Goal: Task Accomplishment & Management: Complete application form

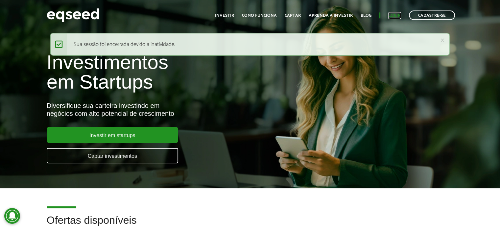
click at [391, 15] on link "Login" at bounding box center [394, 15] width 13 height 4
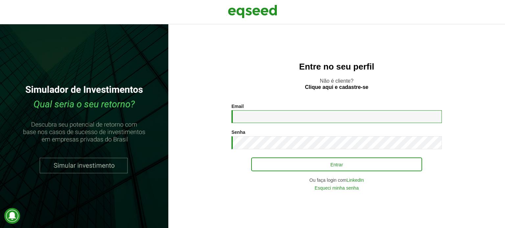
type input "**********"
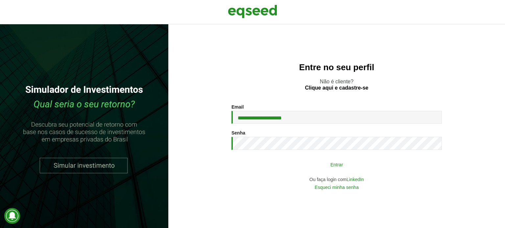
click at [339, 165] on button "Entrar" at bounding box center [336, 164] width 171 height 12
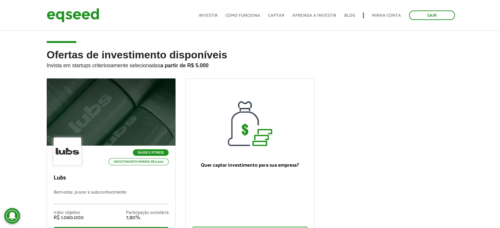
scroll to position [33, 0]
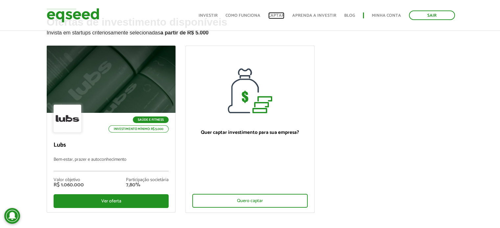
click at [283, 14] on link "Captar" at bounding box center [276, 15] width 16 height 4
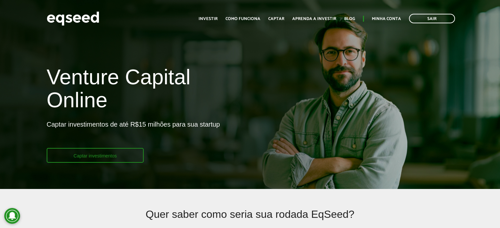
click at [91, 155] on link "Captar investimentos" at bounding box center [95, 155] width 97 height 15
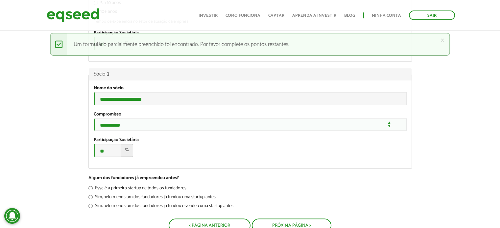
scroll to position [756, 0]
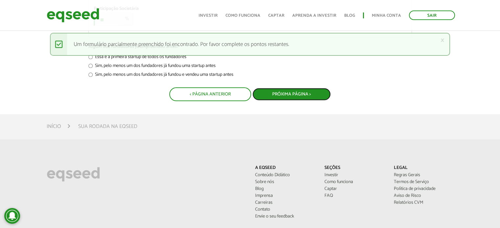
click at [295, 101] on button "Próxima Página >" at bounding box center [291, 94] width 78 height 12
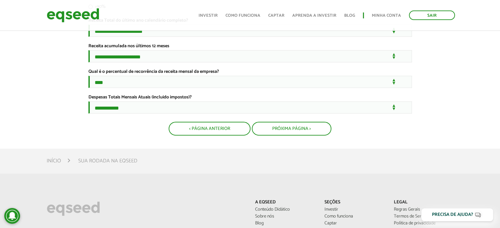
scroll to position [164, 0]
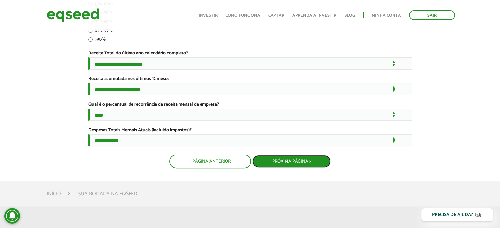
click at [286, 168] on button "Próxima Página >" at bounding box center [291, 161] width 78 height 12
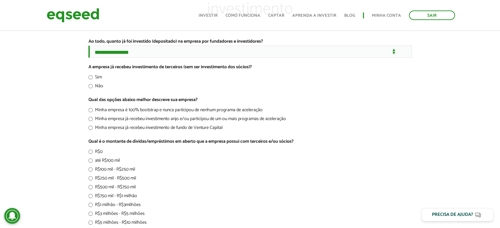
scroll to position [230, 0]
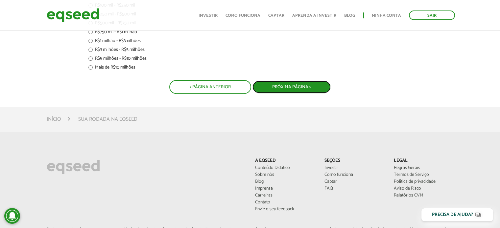
click at [291, 91] on button "Próxima Página >" at bounding box center [291, 87] width 78 height 12
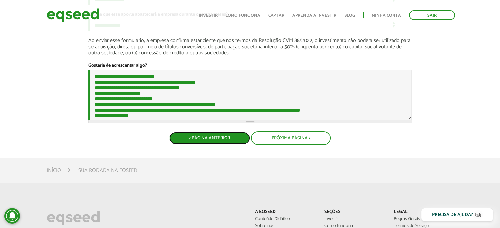
click at [199, 145] on button "< Página Anterior" at bounding box center [209, 138] width 80 height 12
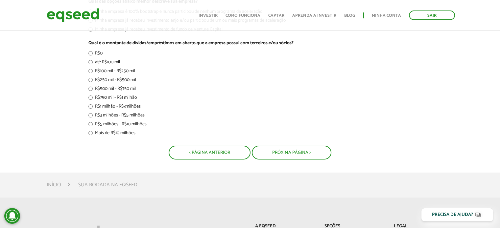
scroll to position [197, 0]
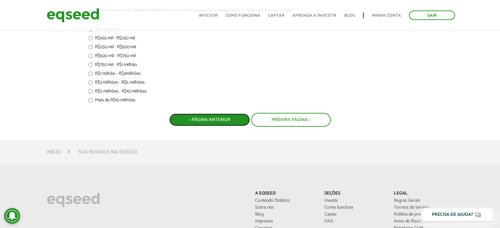
click at [209, 122] on button "< Página Anterior" at bounding box center [209, 120] width 80 height 12
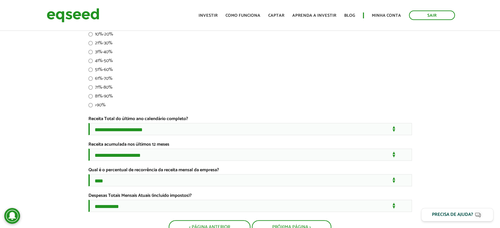
scroll to position [164, 0]
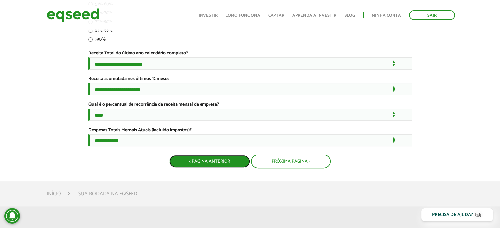
click at [216, 168] on button "< Página Anterior" at bounding box center [209, 161] width 80 height 12
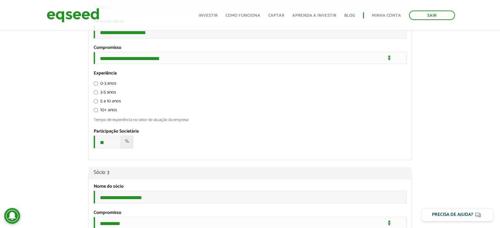
scroll to position [690, 0]
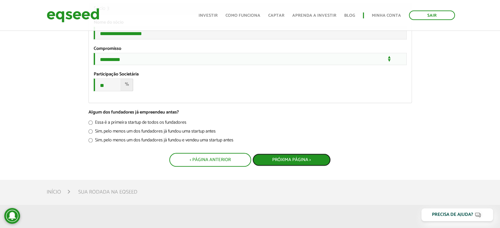
click at [296, 166] on button "Próxima Página >" at bounding box center [291, 160] width 78 height 12
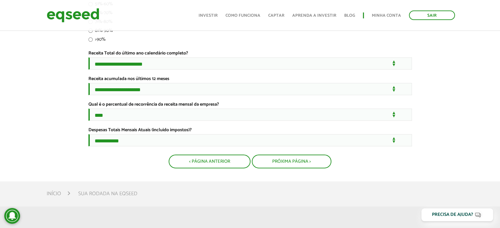
scroll to position [197, 0]
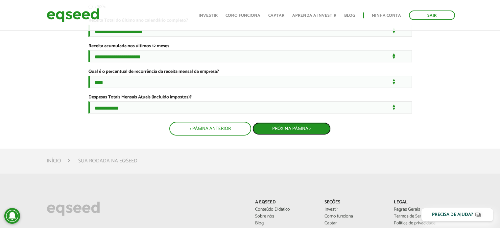
click at [299, 135] on button "Próxima Página >" at bounding box center [291, 129] width 78 height 12
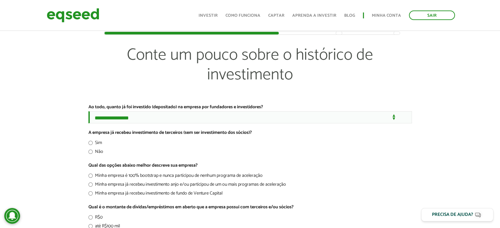
scroll to position [131, 0]
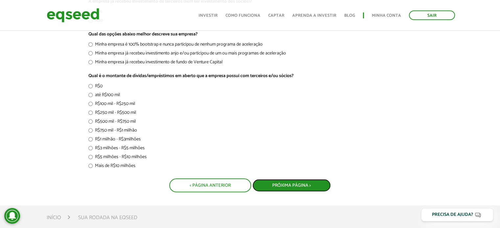
click at [279, 184] on button "Próxima Página >" at bounding box center [291, 185] width 78 height 12
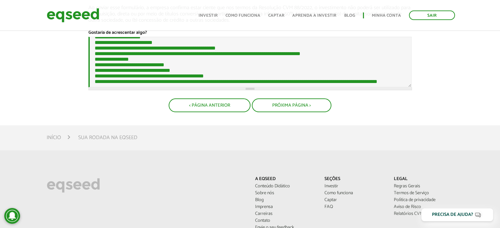
scroll to position [95, 0]
click at [292, 111] on button "Próxima Página >" at bounding box center [291, 105] width 78 height 12
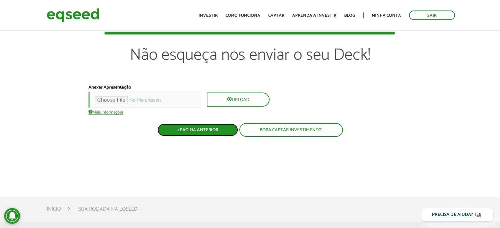
click at [200, 125] on button "< Página Anterior" at bounding box center [197, 130] width 80 height 12
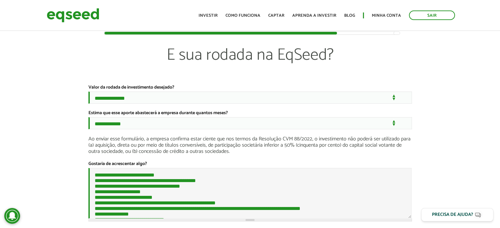
scroll to position [164, 0]
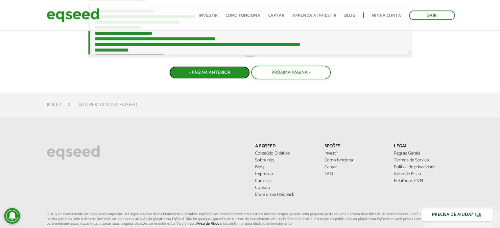
click at [217, 79] on button "< Página Anterior" at bounding box center [209, 72] width 80 height 12
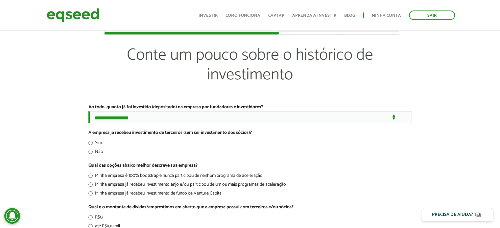
scroll to position [164, 0]
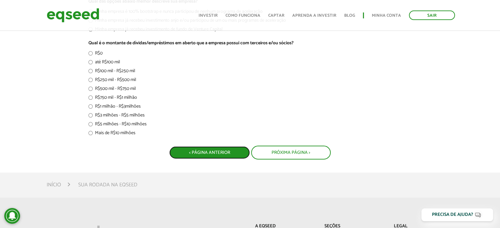
click at [209, 155] on button "< Página Anterior" at bounding box center [209, 153] width 80 height 12
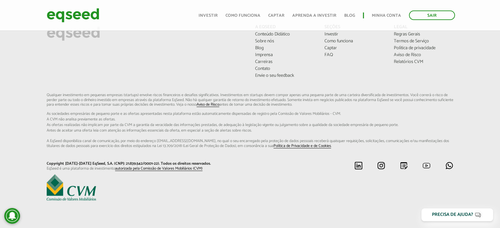
scroll to position [289, 0]
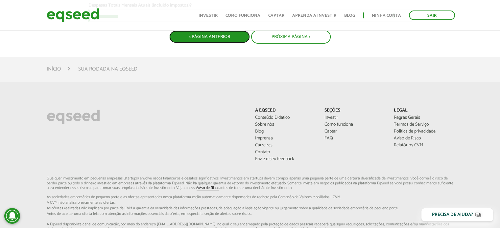
click at [215, 43] on button "< Página Anterior" at bounding box center [209, 37] width 80 height 12
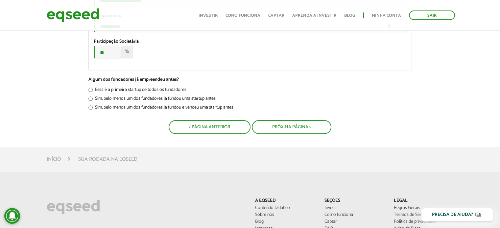
scroll to position [756, 0]
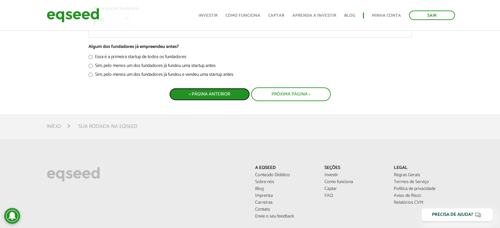
click at [213, 101] on button "< Página Anterior" at bounding box center [209, 94] width 80 height 12
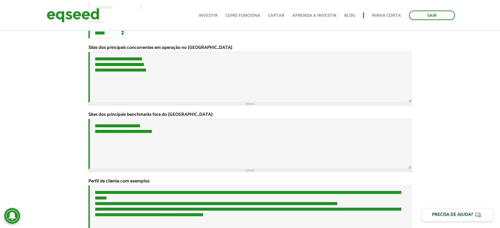
scroll to position [361, 0]
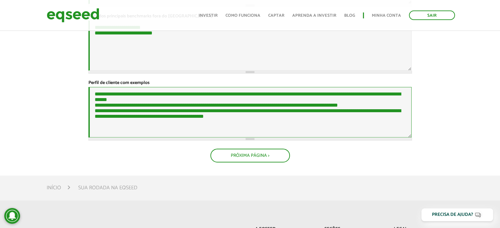
drag, startPoint x: 93, startPoint y: 130, endPoint x: 363, endPoint y: 131, distance: 269.7
click at [363, 131] on textarea "**********" at bounding box center [249, 112] width 323 height 51
